Goal: Transaction & Acquisition: Purchase product/service

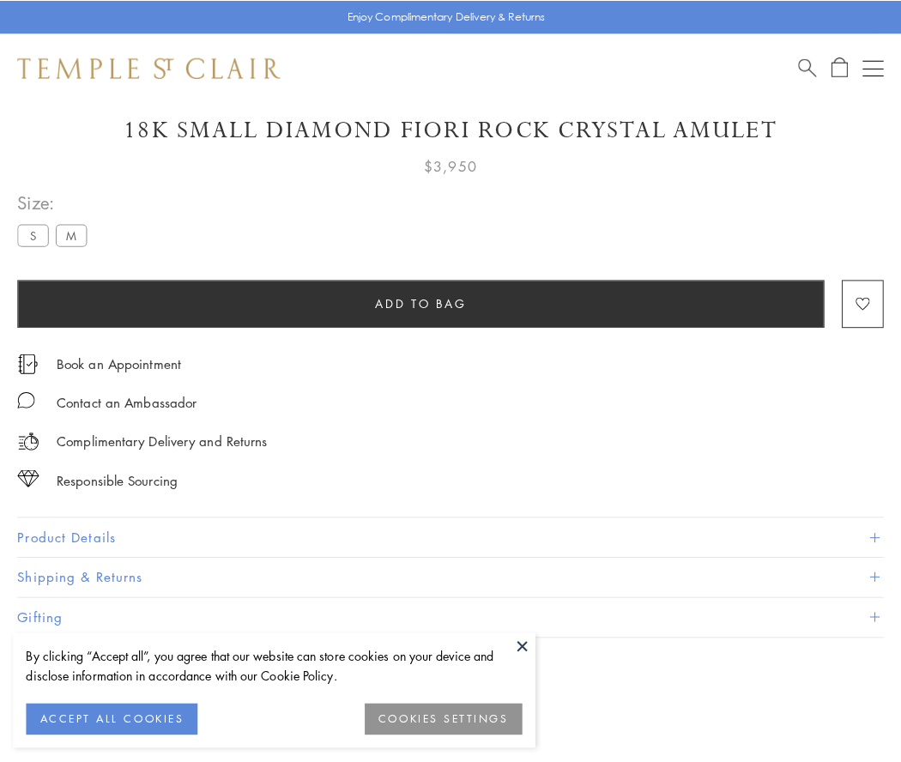
scroll to position [50, 0]
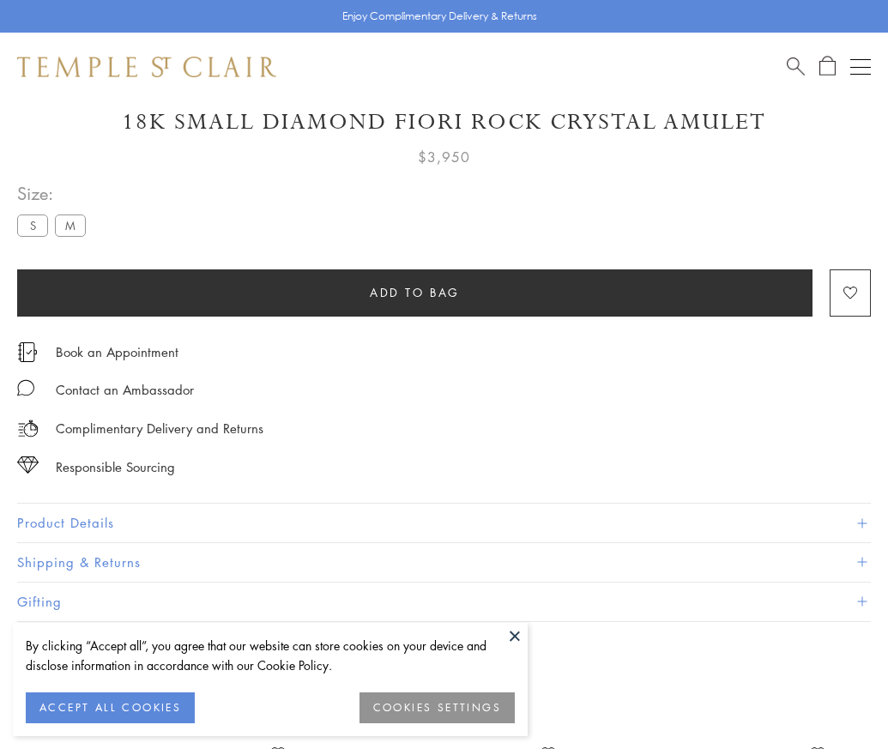
click at [415, 292] on span "Add to bag" at bounding box center [415, 292] width 90 height 19
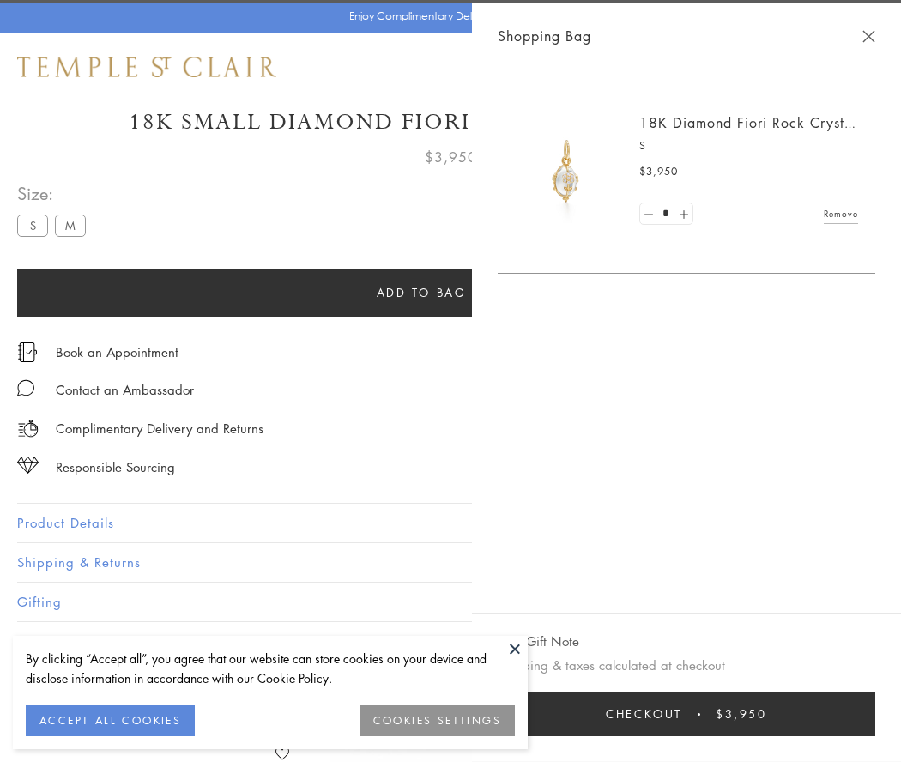
click at [876, 714] on button "Checkout $3,950" at bounding box center [687, 714] width 378 height 45
